Goal: Task Accomplishment & Management: Complete application form

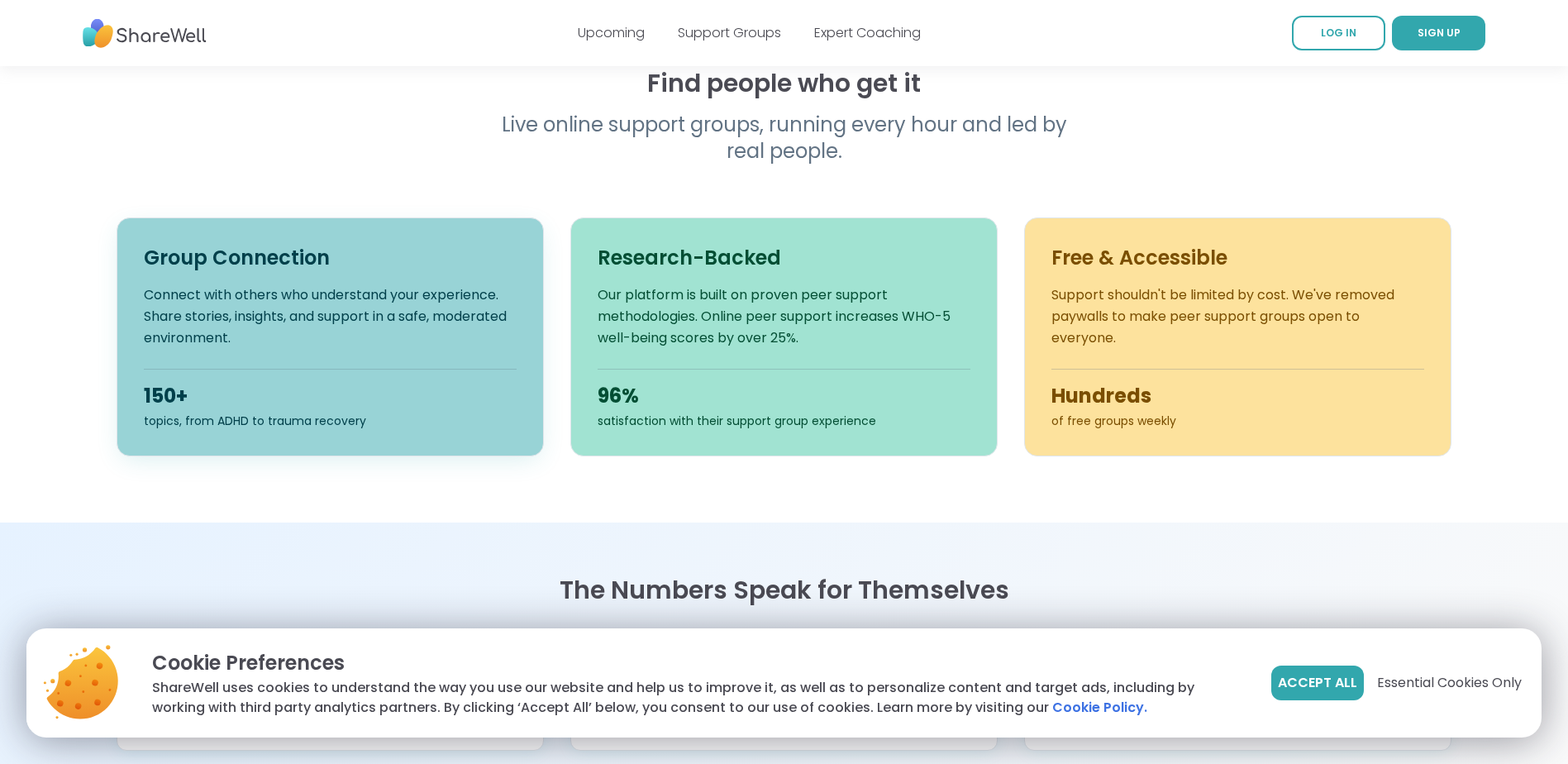
scroll to position [579, 0]
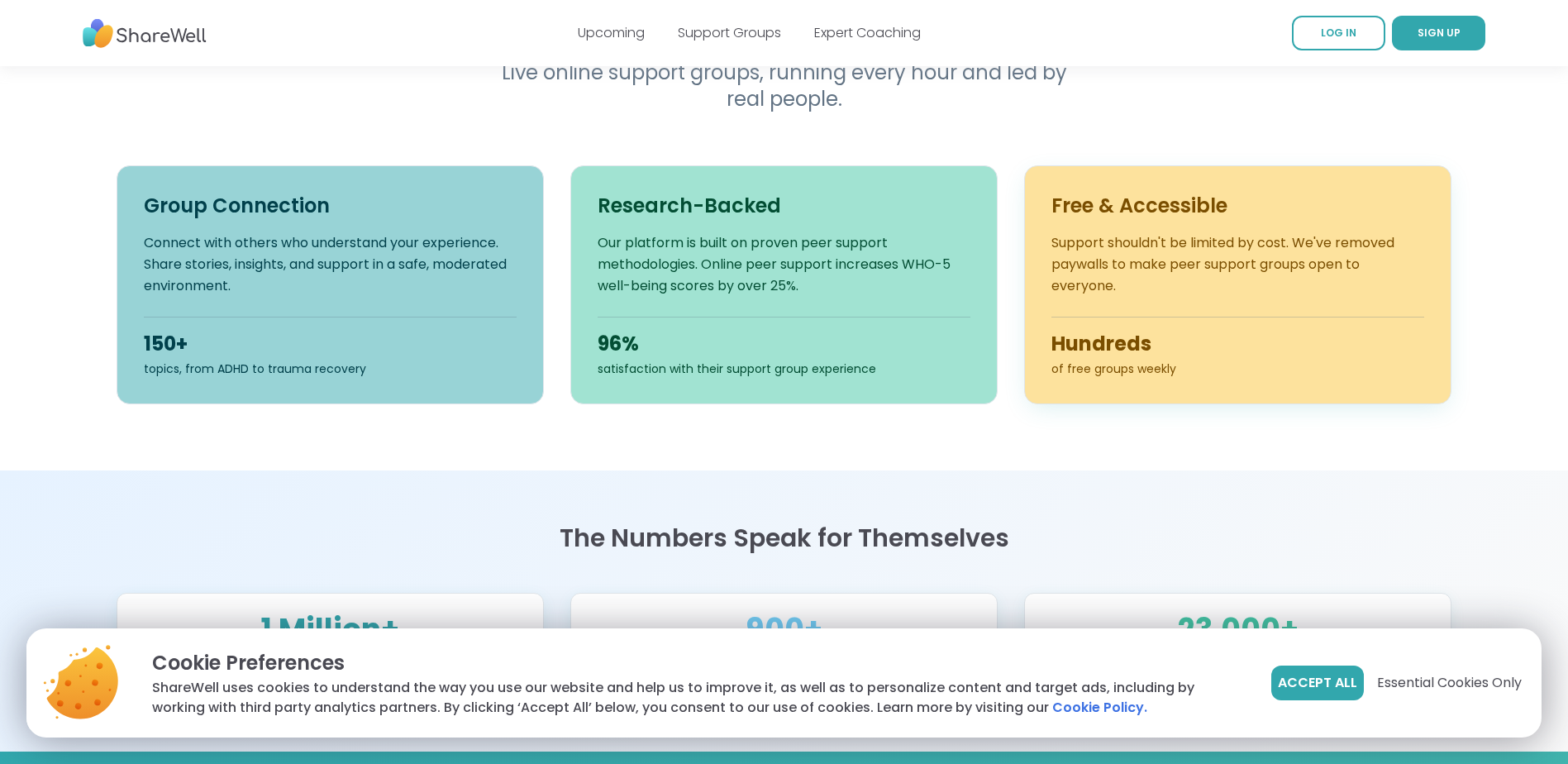
click at [1107, 377] on div "of free groups weekly" at bounding box center [1237, 369] width 373 height 17
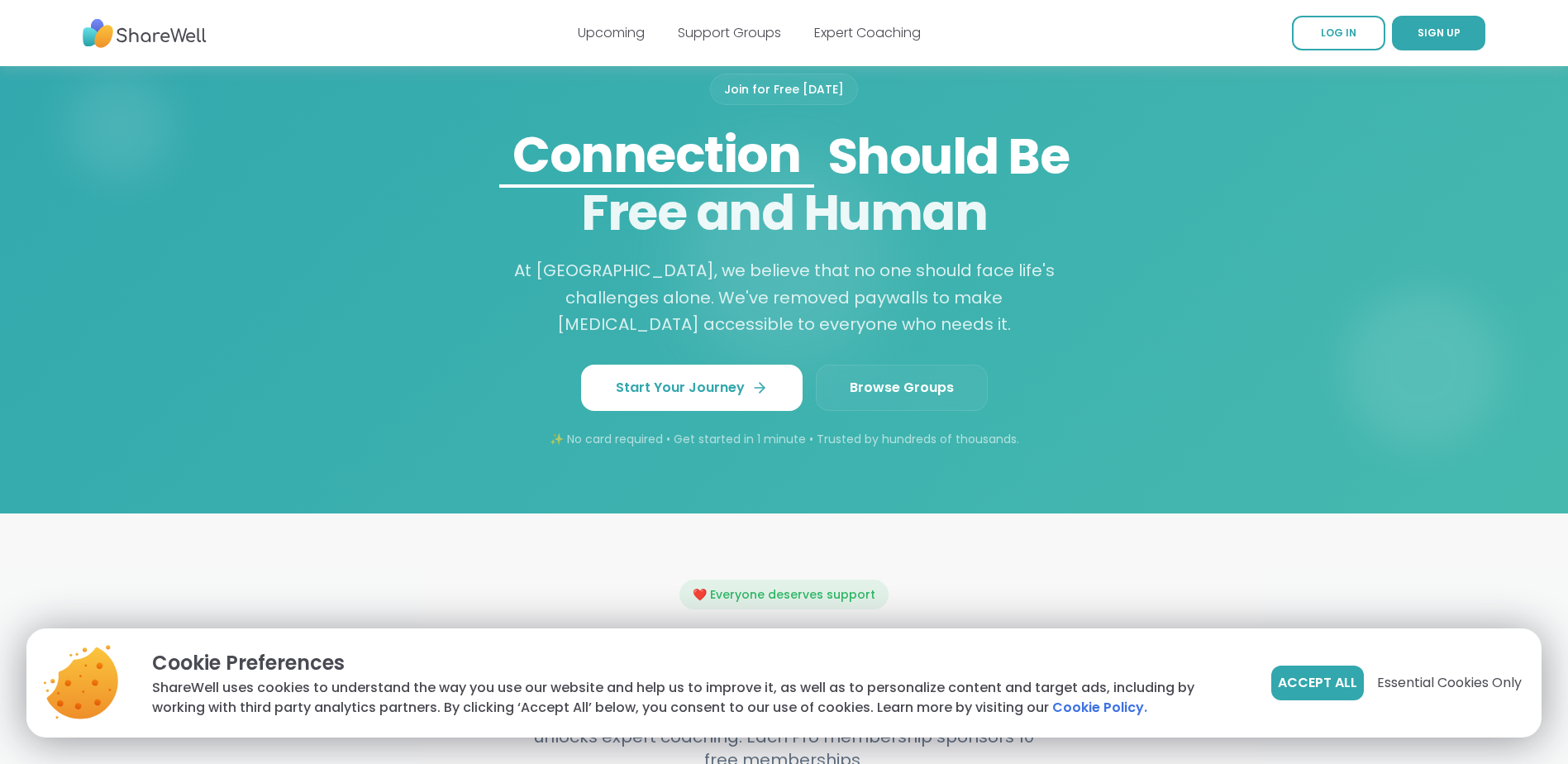
scroll to position [1406, 0]
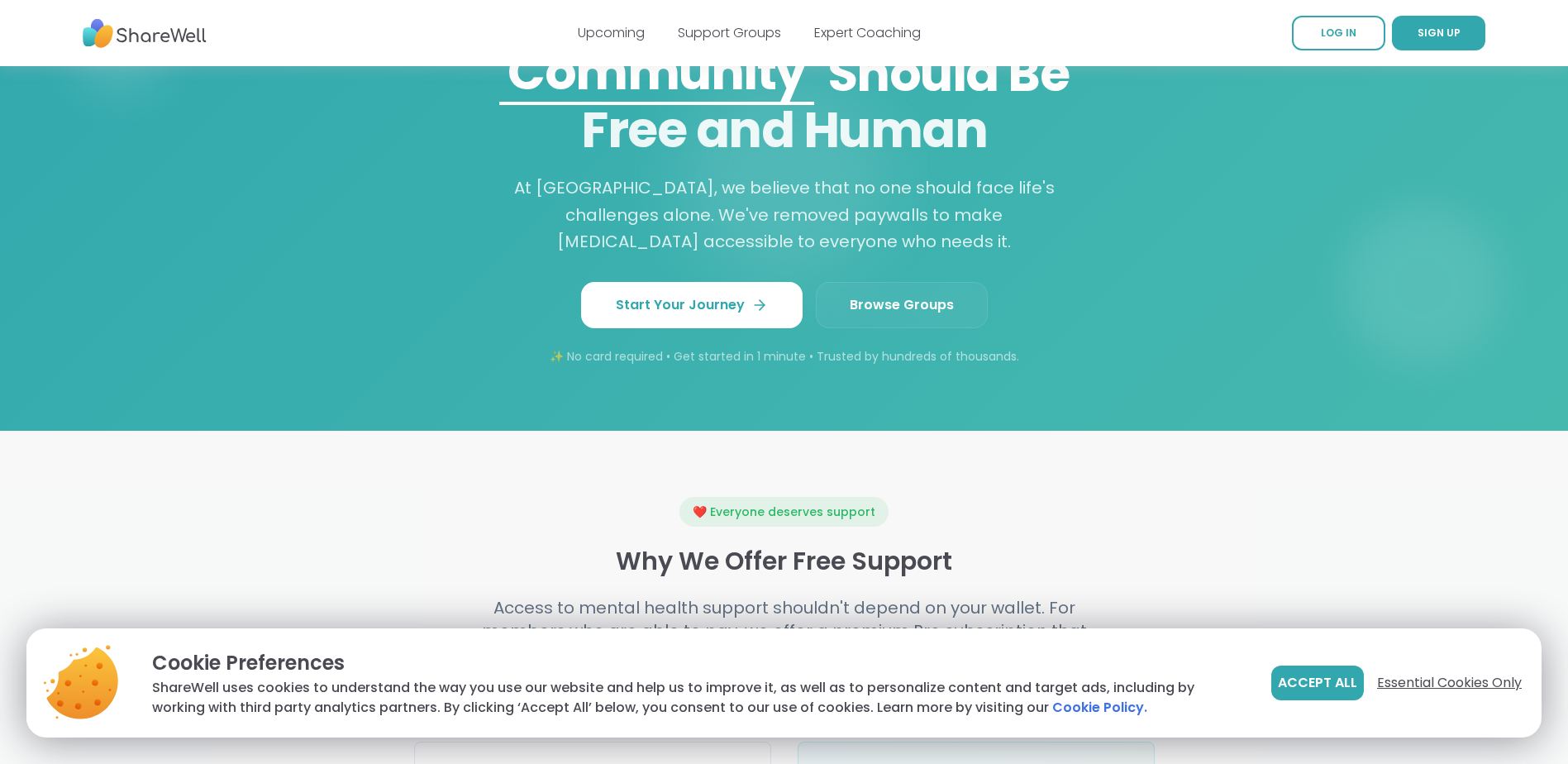
click at [1402, 678] on span "Essential Cookies Only" at bounding box center [1450, 683] width 145 height 19
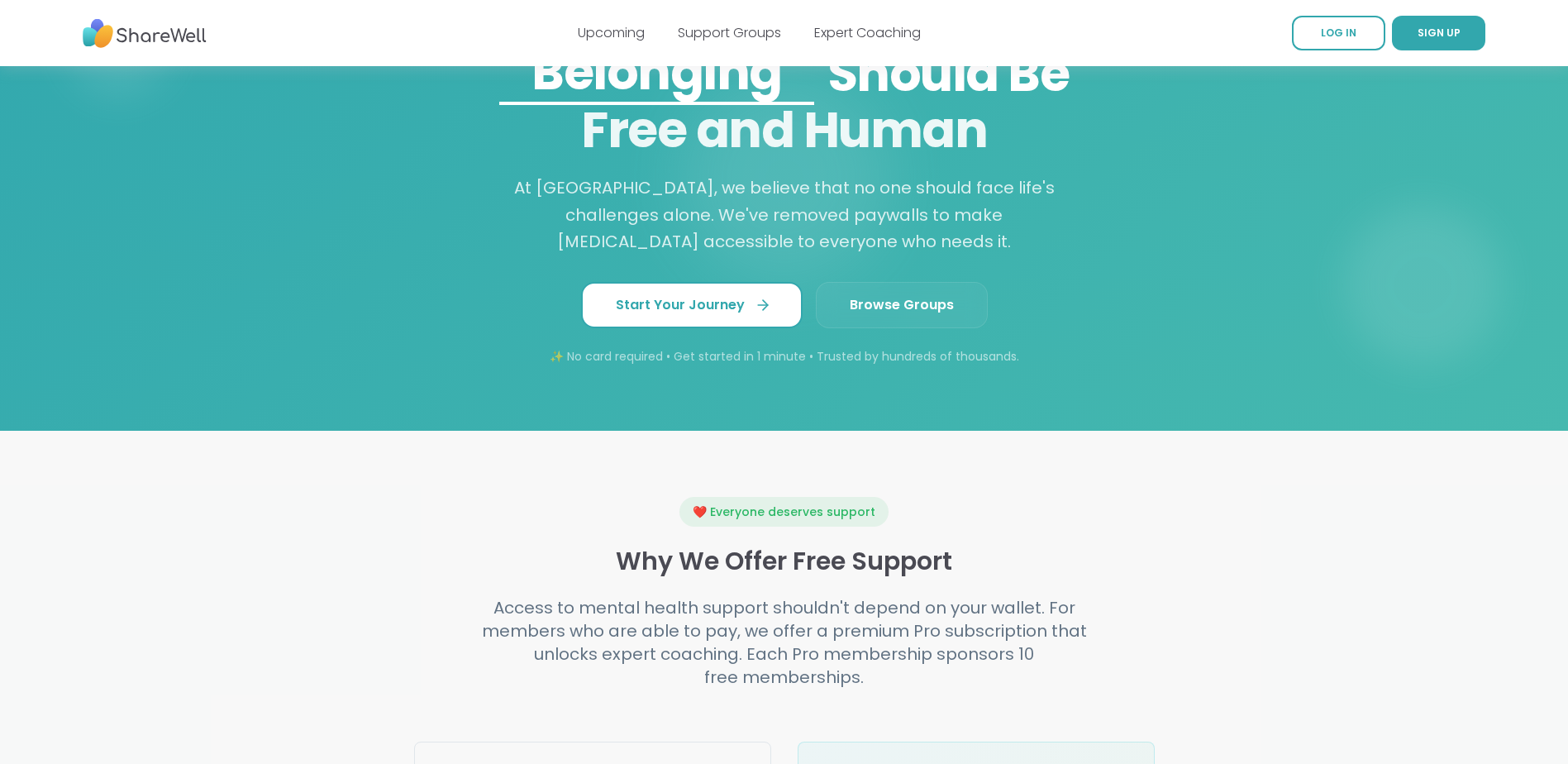
click at [732, 315] on span "Start Your Journey" at bounding box center [692, 305] width 152 height 19
